Goal: Check status: Check status

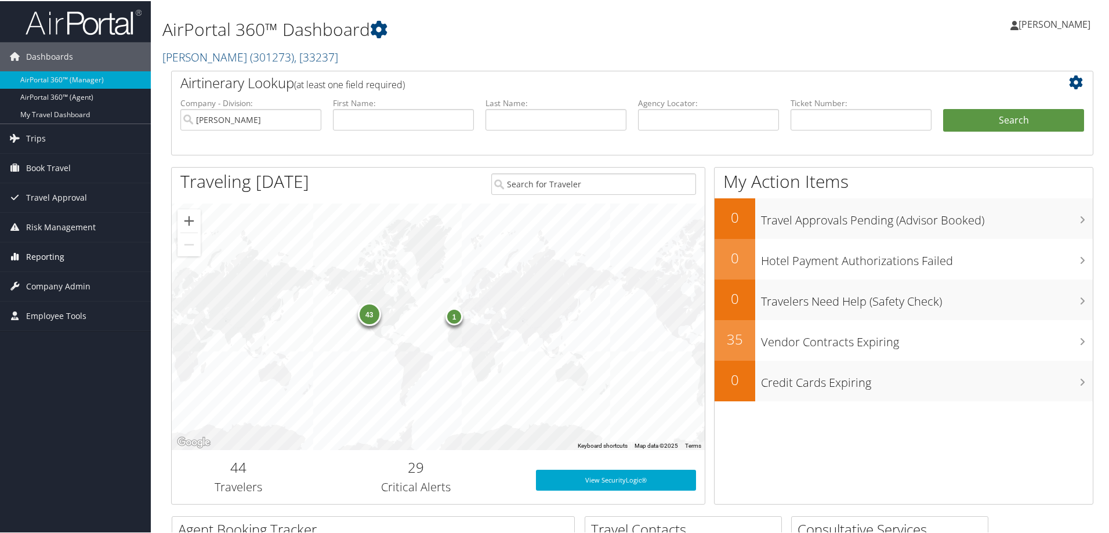
click at [78, 244] on link "Reporting" at bounding box center [75, 255] width 151 height 29
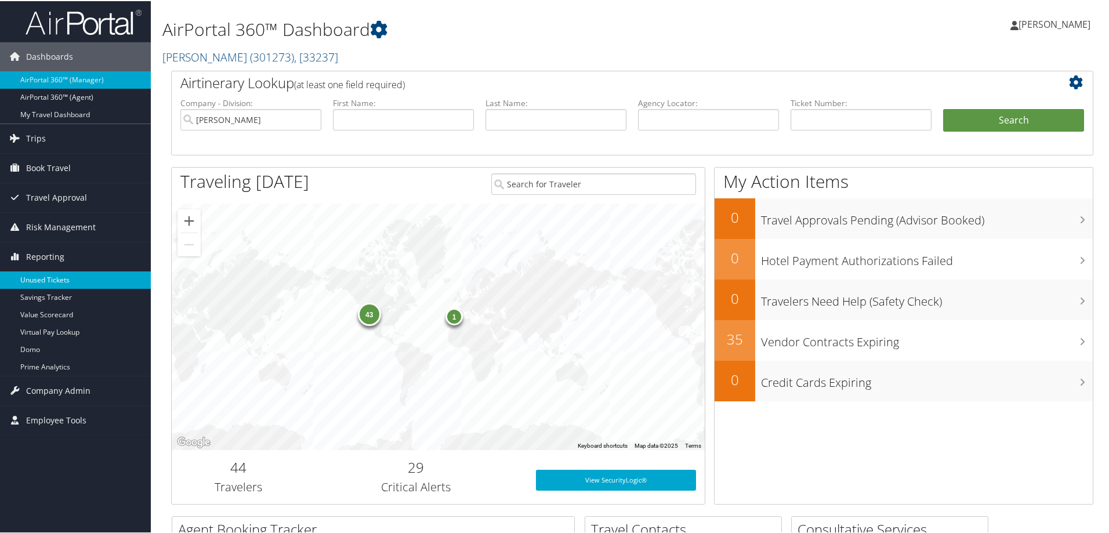
click at [70, 270] on link "Unused Tickets" at bounding box center [75, 278] width 151 height 17
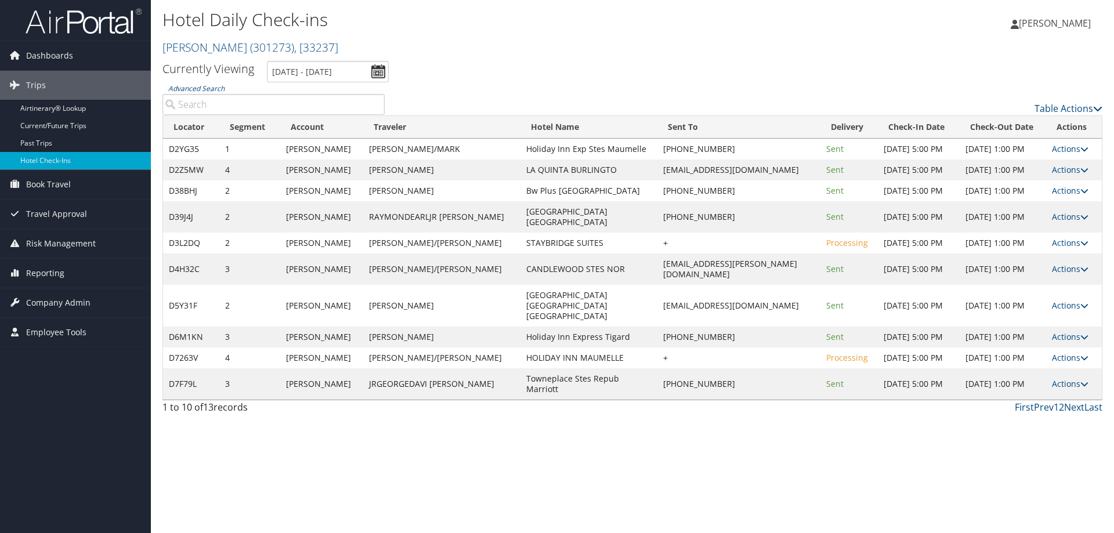
click at [310, 70] on input "9/4/2025 - 9/4/2025" at bounding box center [328, 71] width 122 height 21
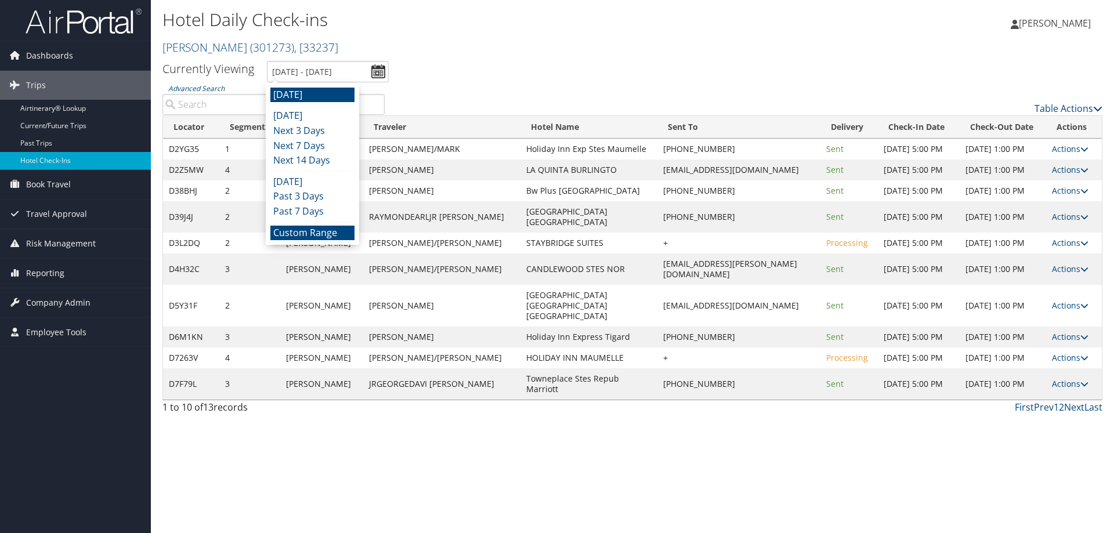
click at [316, 235] on li "Custom Range" at bounding box center [312, 233] width 84 height 15
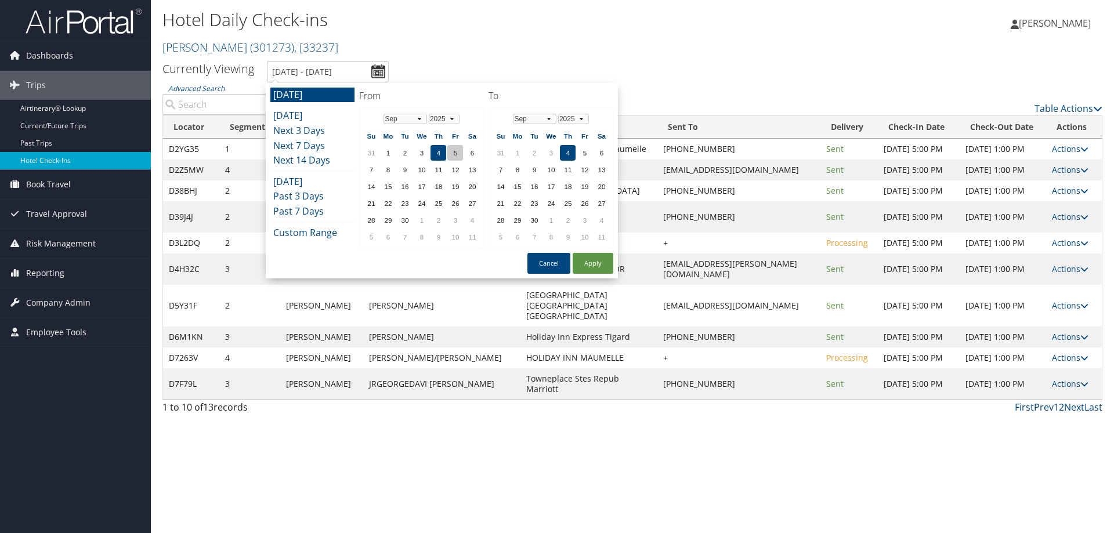
click at [455, 151] on td "5" at bounding box center [455, 153] width 16 height 16
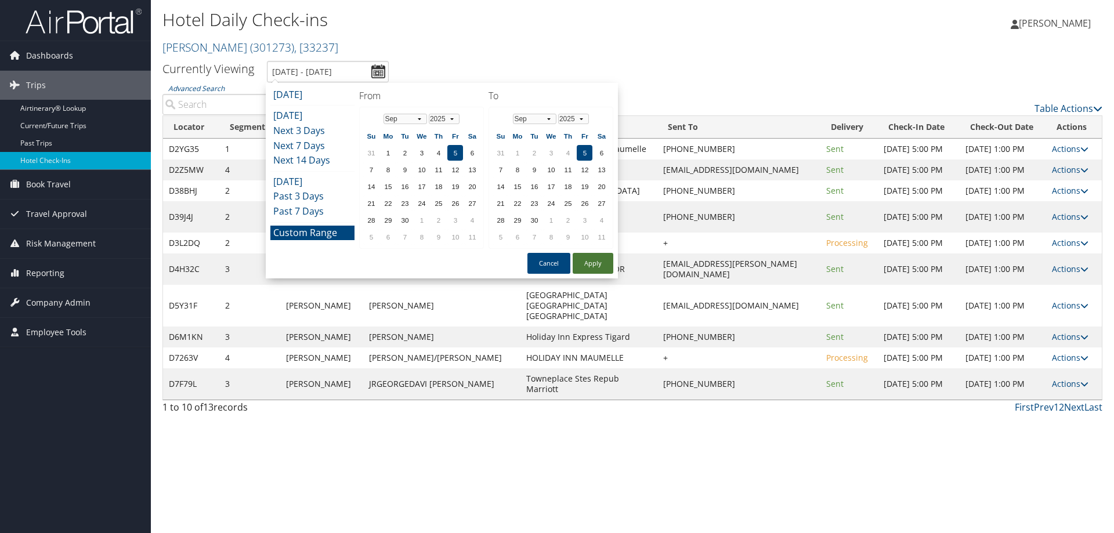
click at [589, 261] on button "Apply" at bounding box center [592, 263] width 41 height 21
type input "9/5/2025 - 9/5/2025"
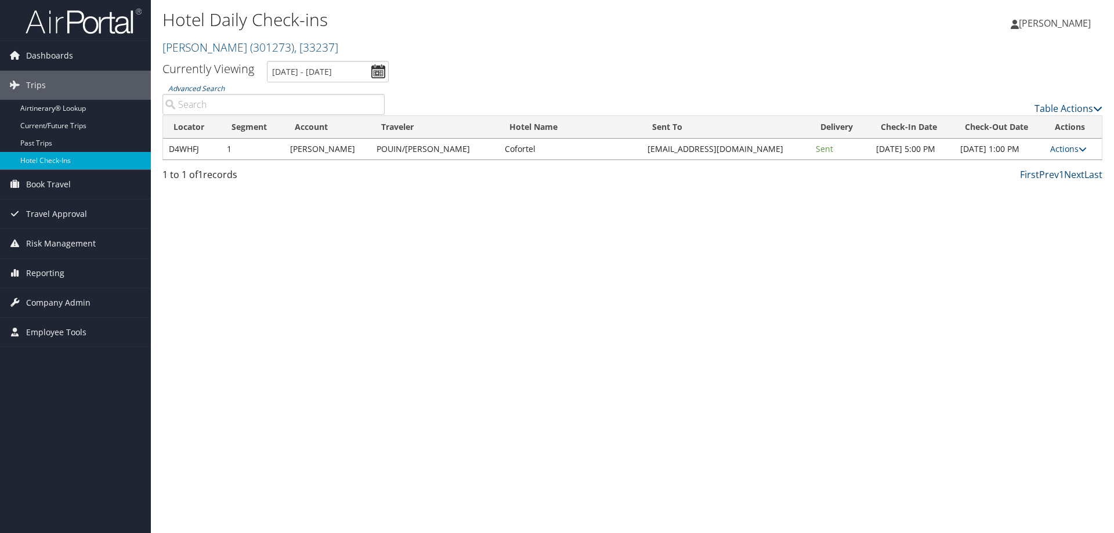
click at [481, 233] on div "Hotel Daily Check-ins Traeger ( 301273 ) , [ 33237 ] Traeger , [33237] Lauren G…" at bounding box center [632, 266] width 963 height 533
